Goal: Transaction & Acquisition: Subscribe to service/newsletter

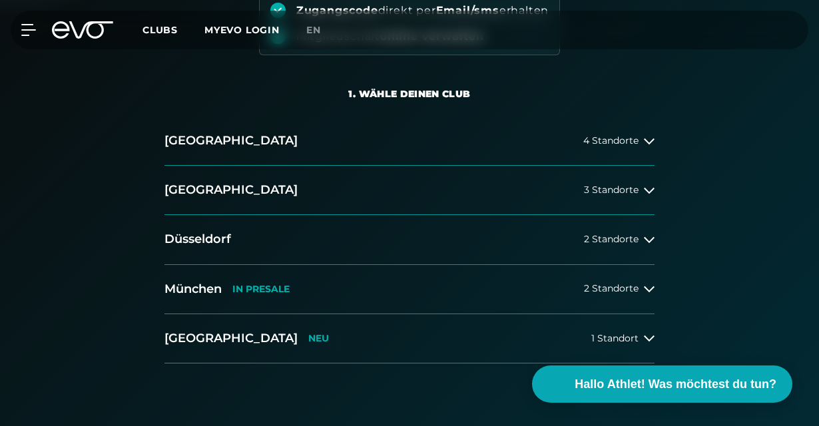
scroll to position [229, 0]
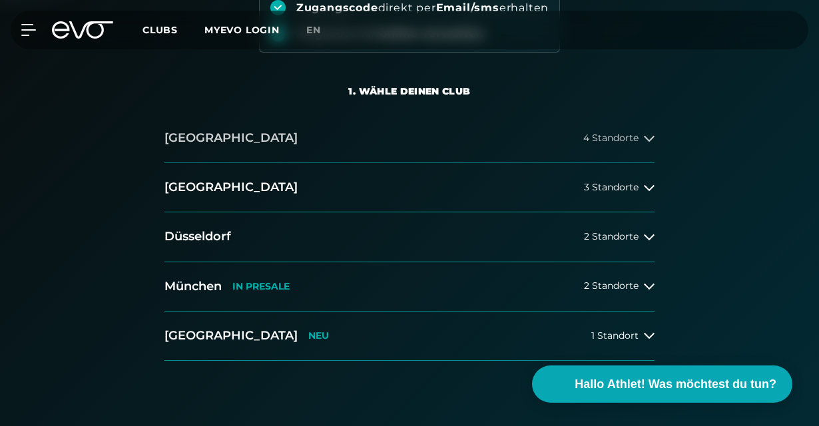
click at [628, 135] on span "4 Standorte" at bounding box center [611, 138] width 55 height 10
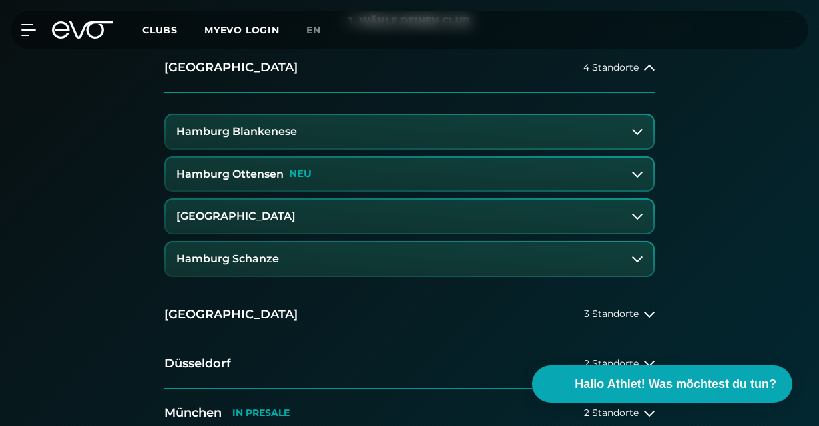
scroll to position [344, 0]
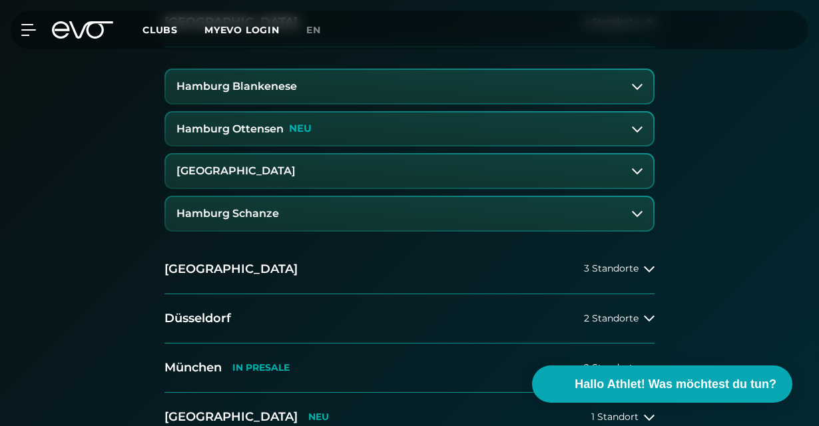
click at [641, 167] on icon at bounding box center [637, 171] width 11 height 11
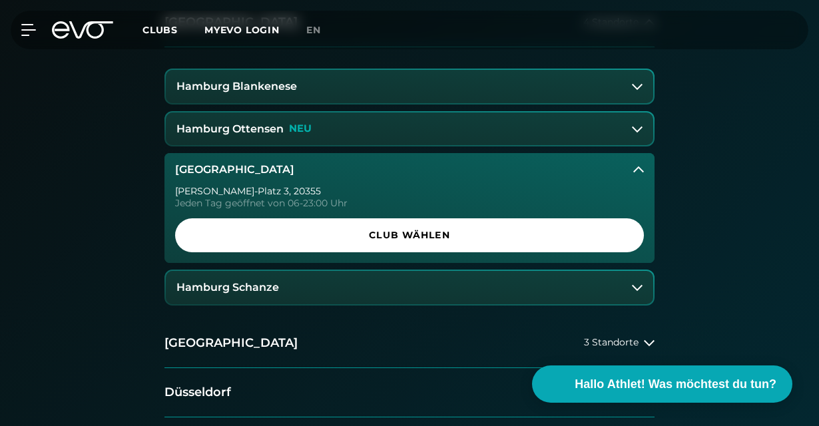
scroll to position [506, 0]
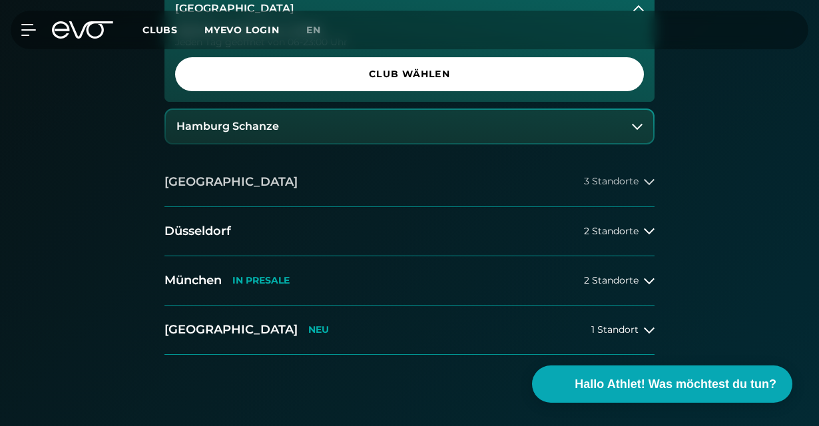
click at [632, 186] on span "3 Standorte" at bounding box center [611, 182] width 55 height 10
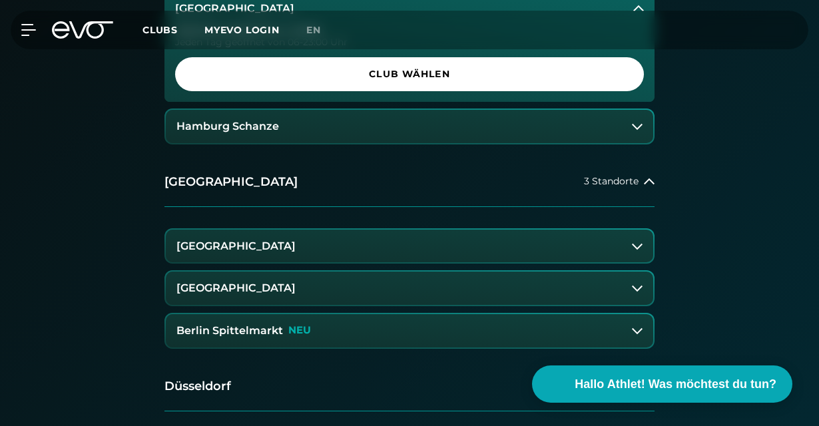
click at [493, 241] on button "[GEOGRAPHIC_DATA]" at bounding box center [410, 246] width 488 height 33
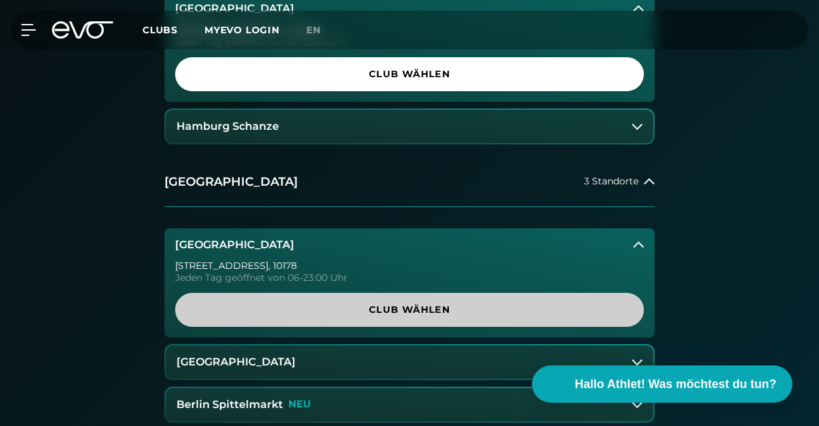
click at [405, 304] on span "Club wählen" at bounding box center [409, 310] width 437 height 14
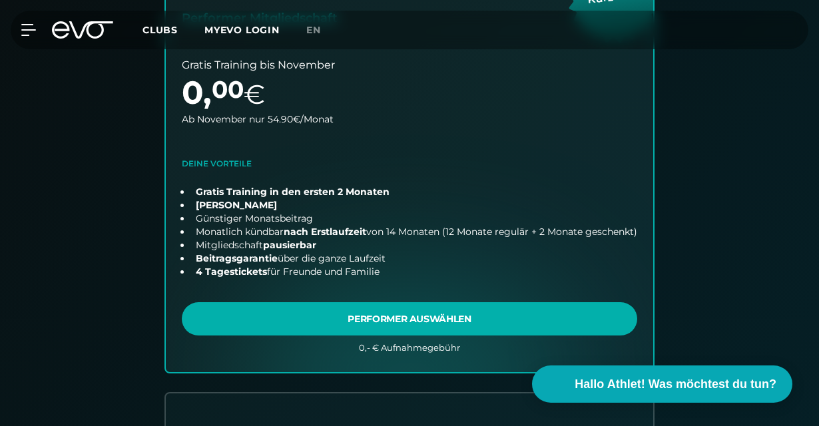
scroll to position [280, 0]
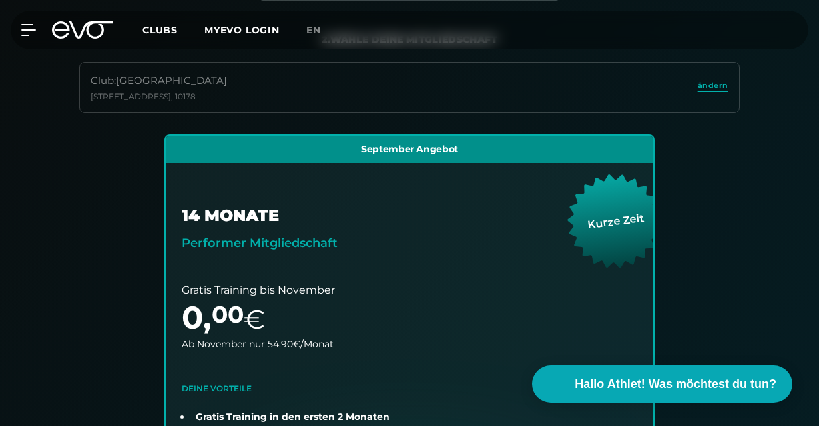
click at [23, 22] on div "MyEVO Login Über EVO Mitgliedschaften Probetraining TAGESPASS EVO Studios [GEOG…" at bounding box center [410, 30] width 814 height 39
click at [29, 28] on icon at bounding box center [30, 30] width 19 height 12
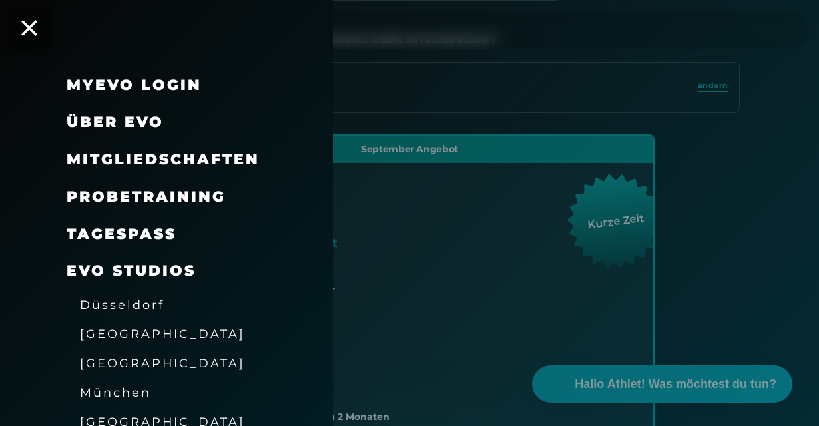
click at [134, 164] on span "Mitgliedschaften" at bounding box center [163, 160] width 193 height 18
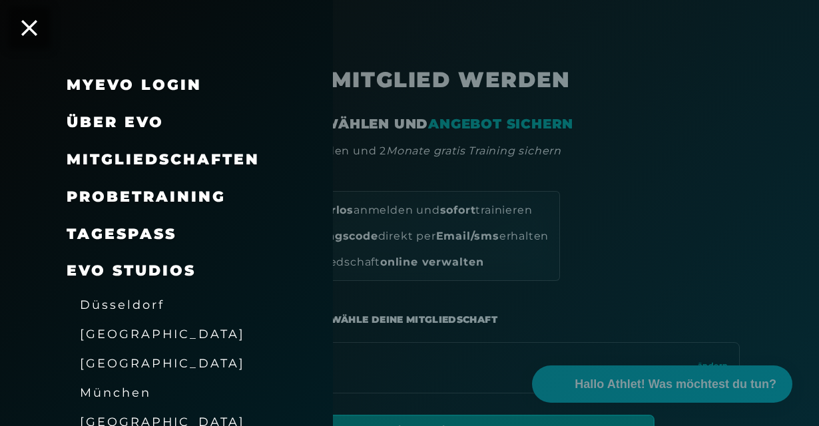
click at [638, 176] on div at bounding box center [409, 213] width 819 height 426
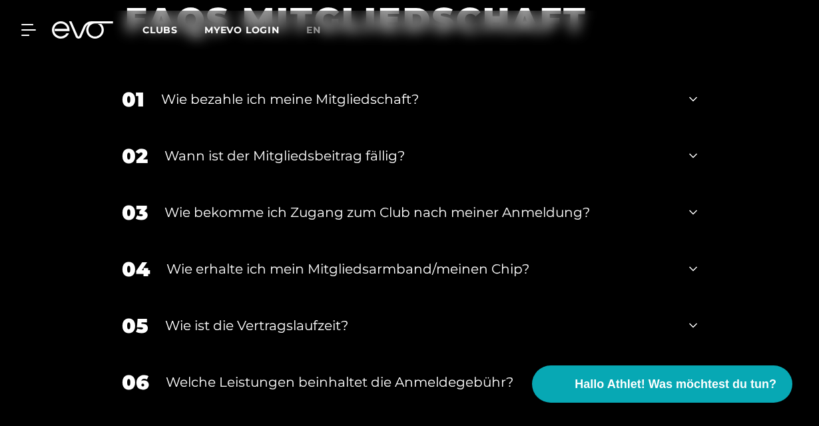
scroll to position [2594, 0]
